Goal: Task Accomplishment & Management: Manage account settings

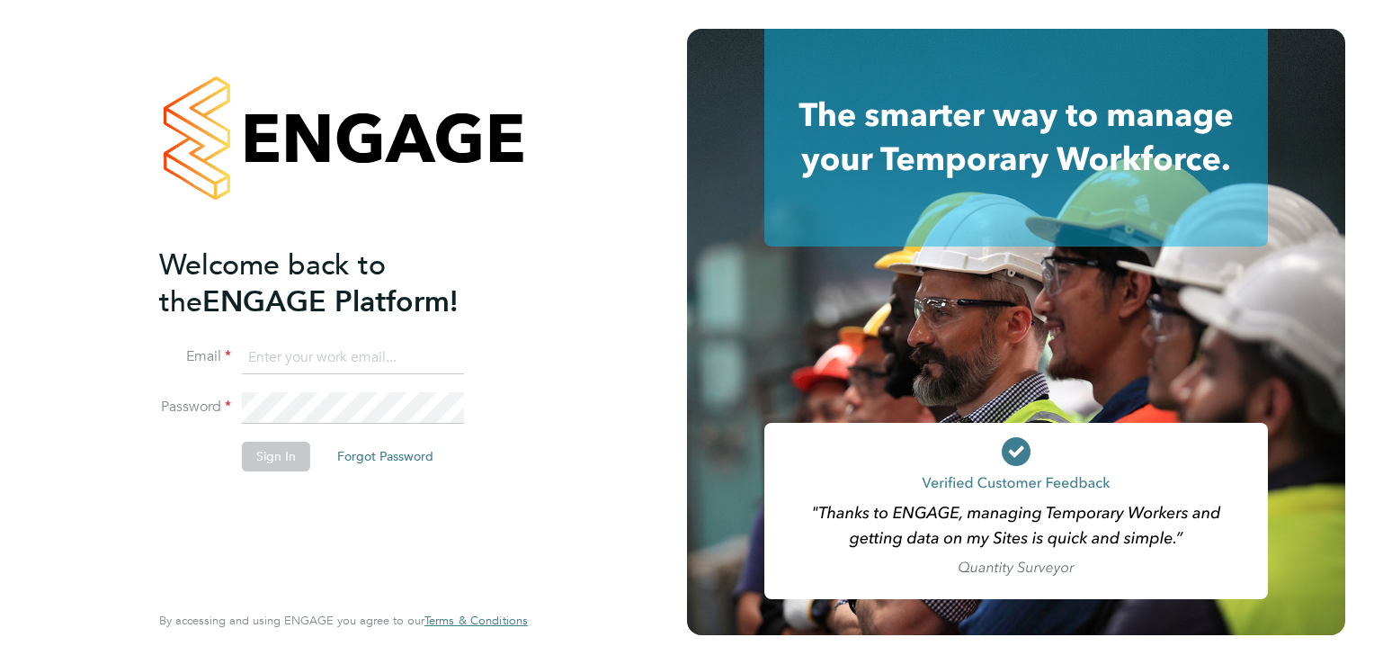
click at [383, 363] on input at bounding box center [353, 358] width 222 height 32
type input "nigel.thornborrow@ngbailey.co.uk"
click at [281, 455] on button "Sign In" at bounding box center [276, 456] width 68 height 29
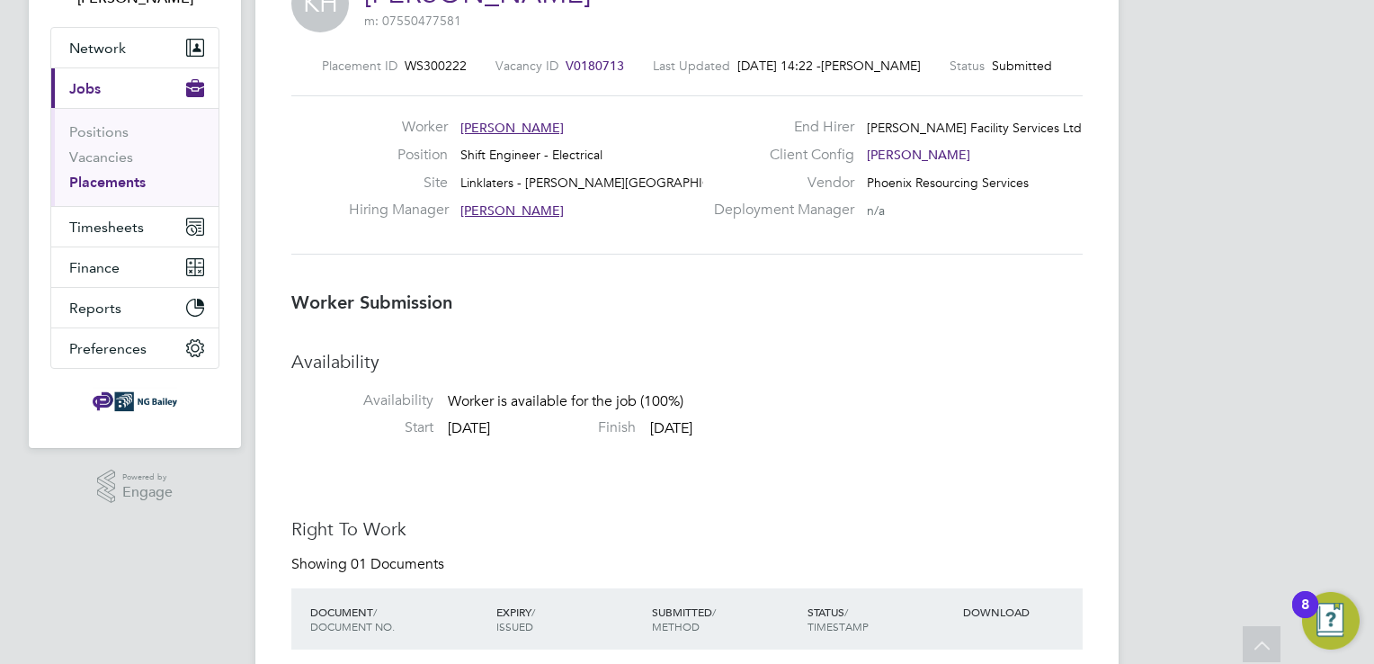
scroll to position [5, 0]
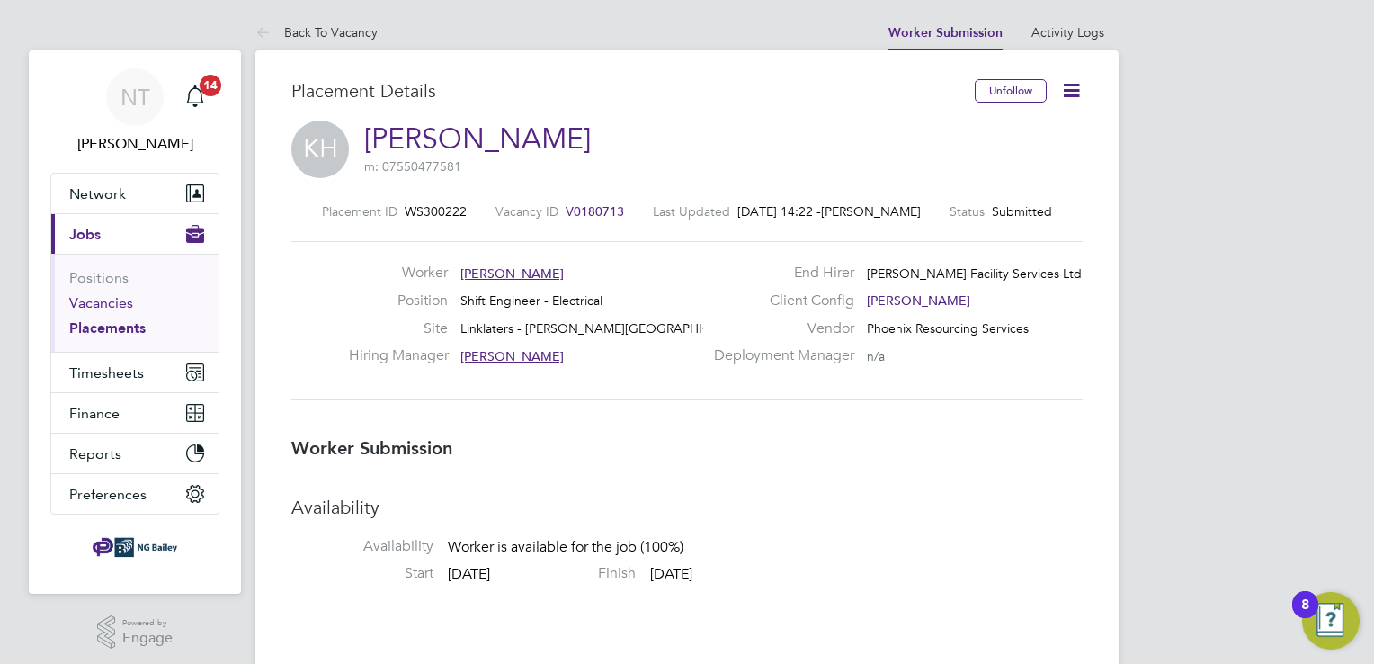
click at [110, 302] on link "Vacancies" at bounding box center [101, 302] width 64 height 17
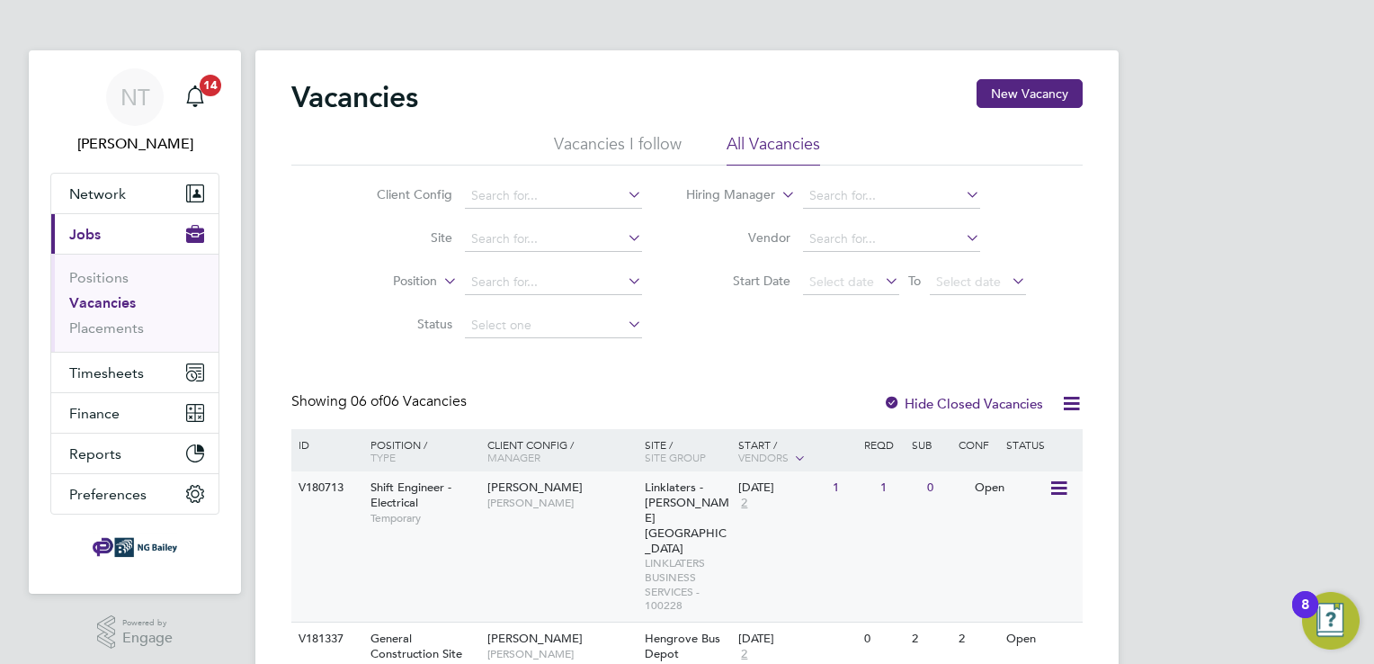
click at [1059, 486] on icon at bounding box center [1058, 489] width 18 height 22
click at [1025, 529] on li "View Details" at bounding box center [1014, 529] width 104 height 25
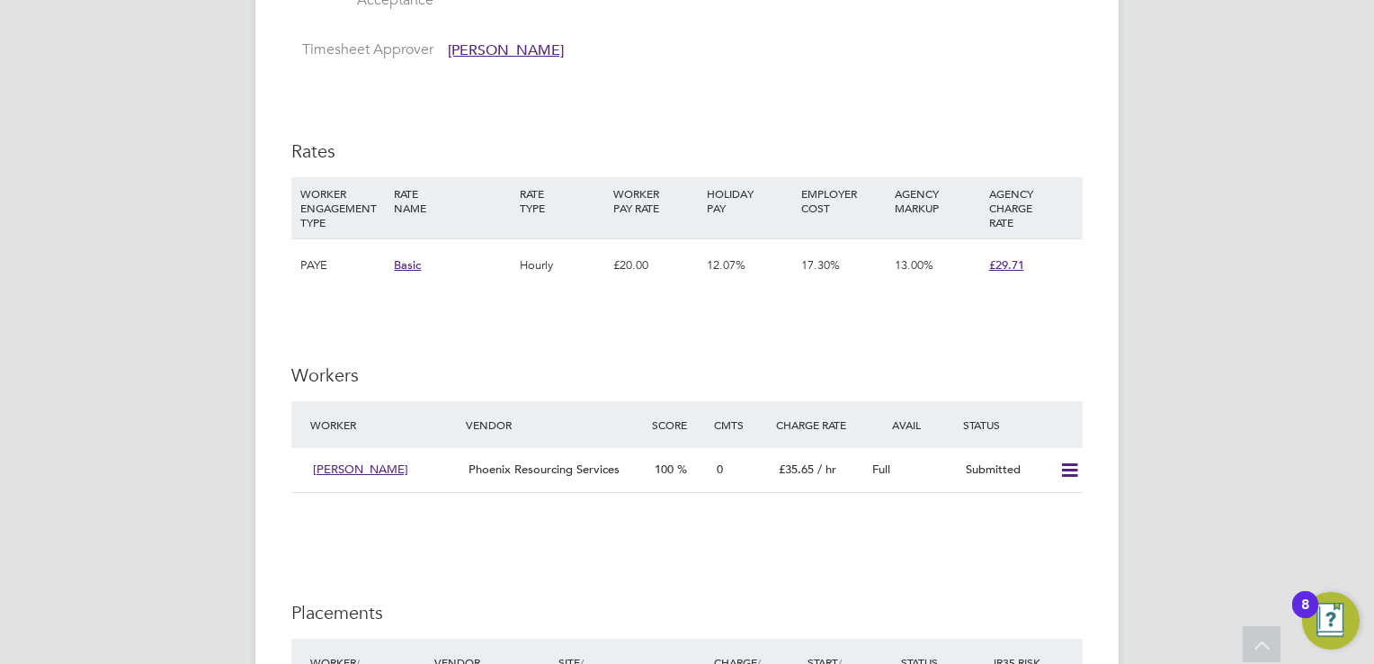
scroll to position [2410, 0]
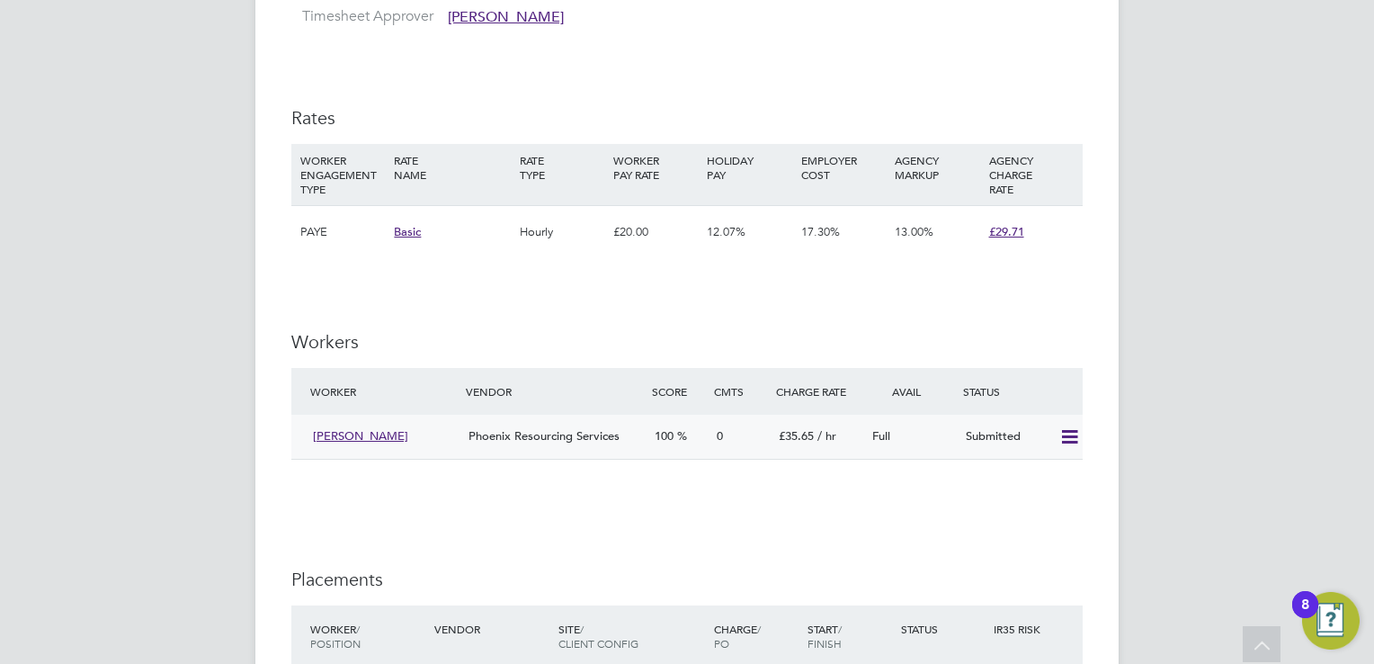
click at [1069, 442] on icon at bounding box center [1069, 437] width 22 height 14
click at [1045, 480] on li "Offer" at bounding box center [1046, 478] width 63 height 25
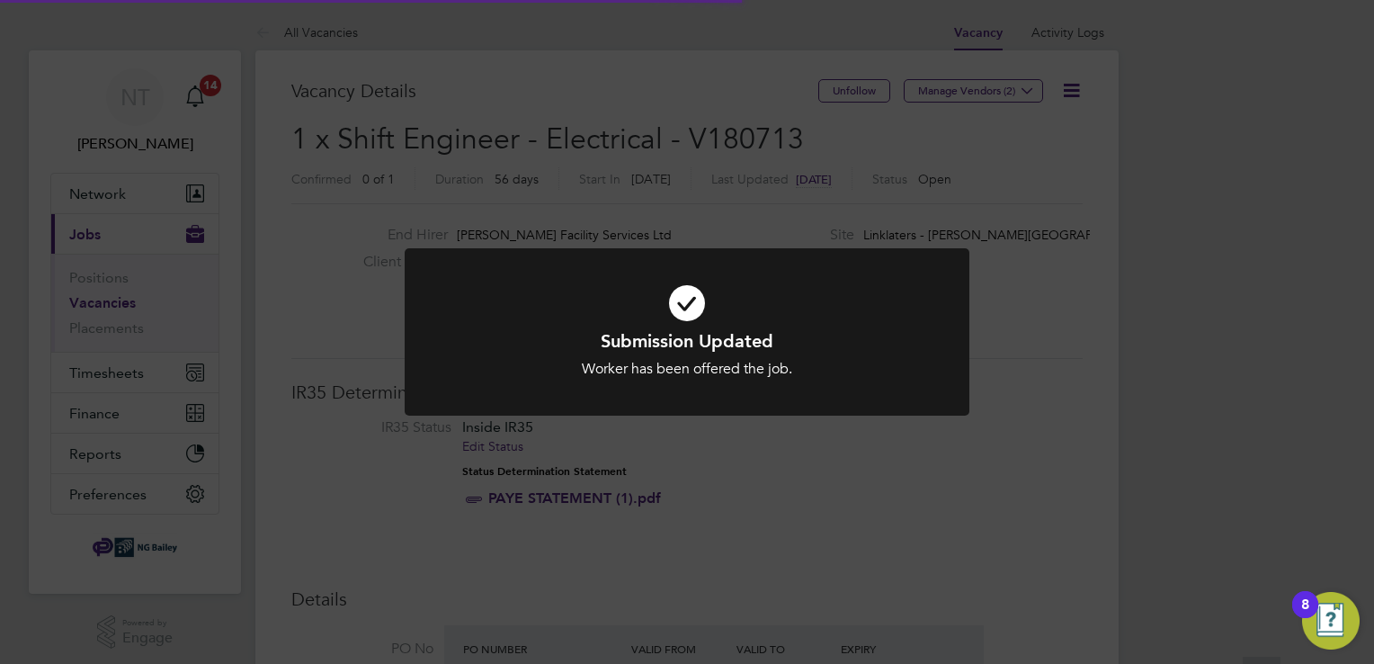
scroll to position [53, 126]
click at [1211, 390] on div "Submission Updated Worker has been offered the job. Cancel Okay" at bounding box center [687, 332] width 1374 height 664
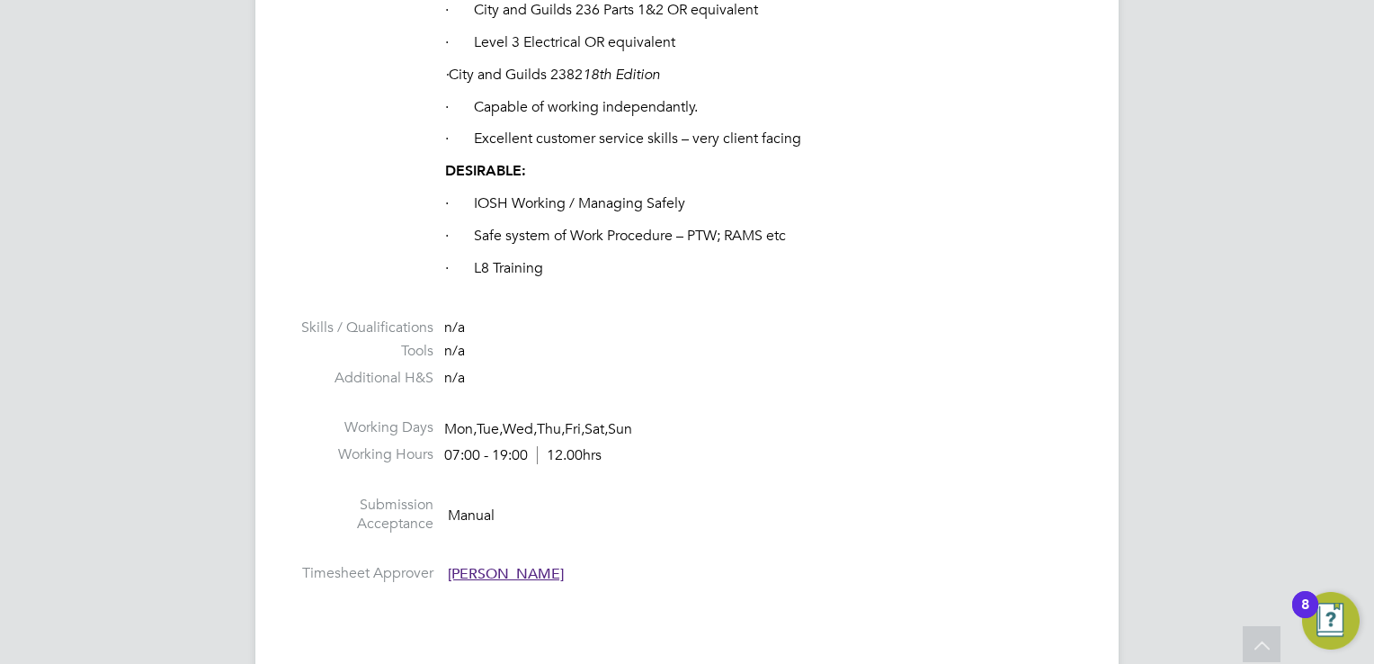
scroll to position [1906, 0]
